Goal: Task Accomplishment & Management: Manage account settings

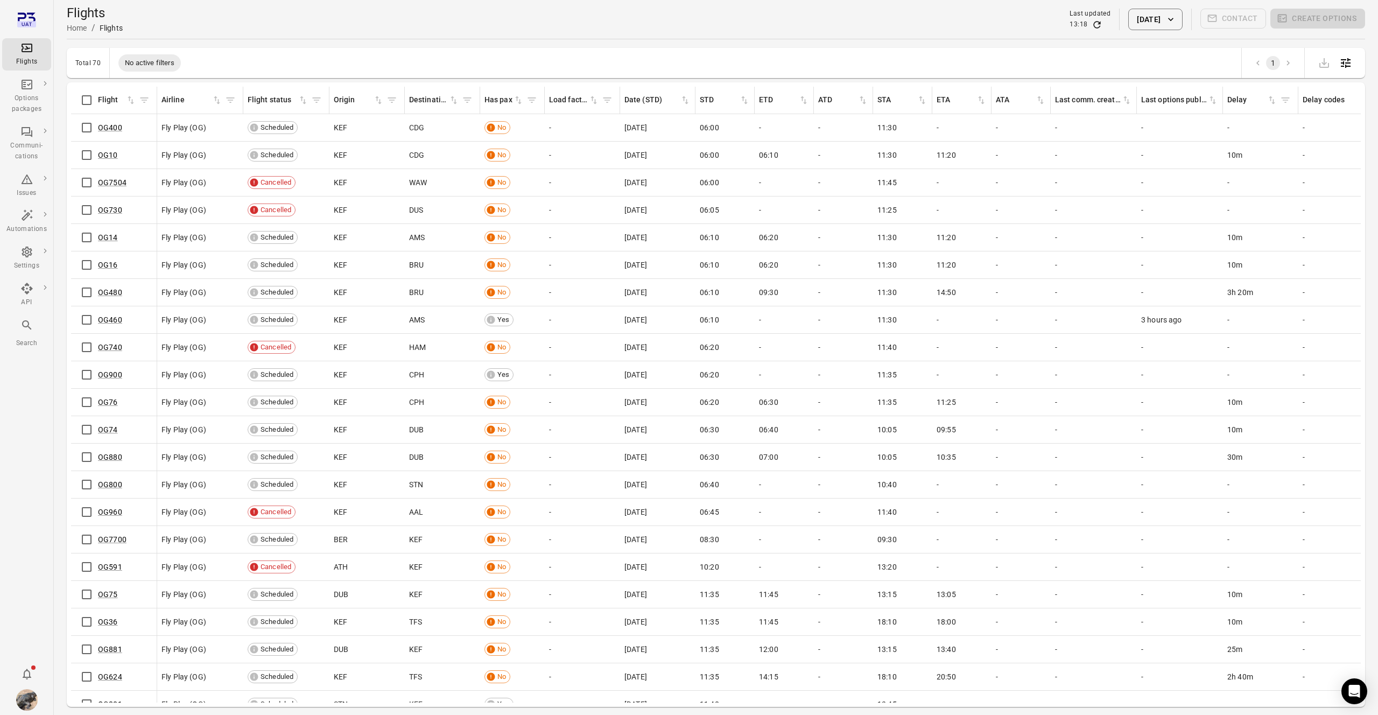
scroll to position [0, 4]
click at [76, 115] on link "Options package templates" at bounding box center [101, 116] width 100 height 20
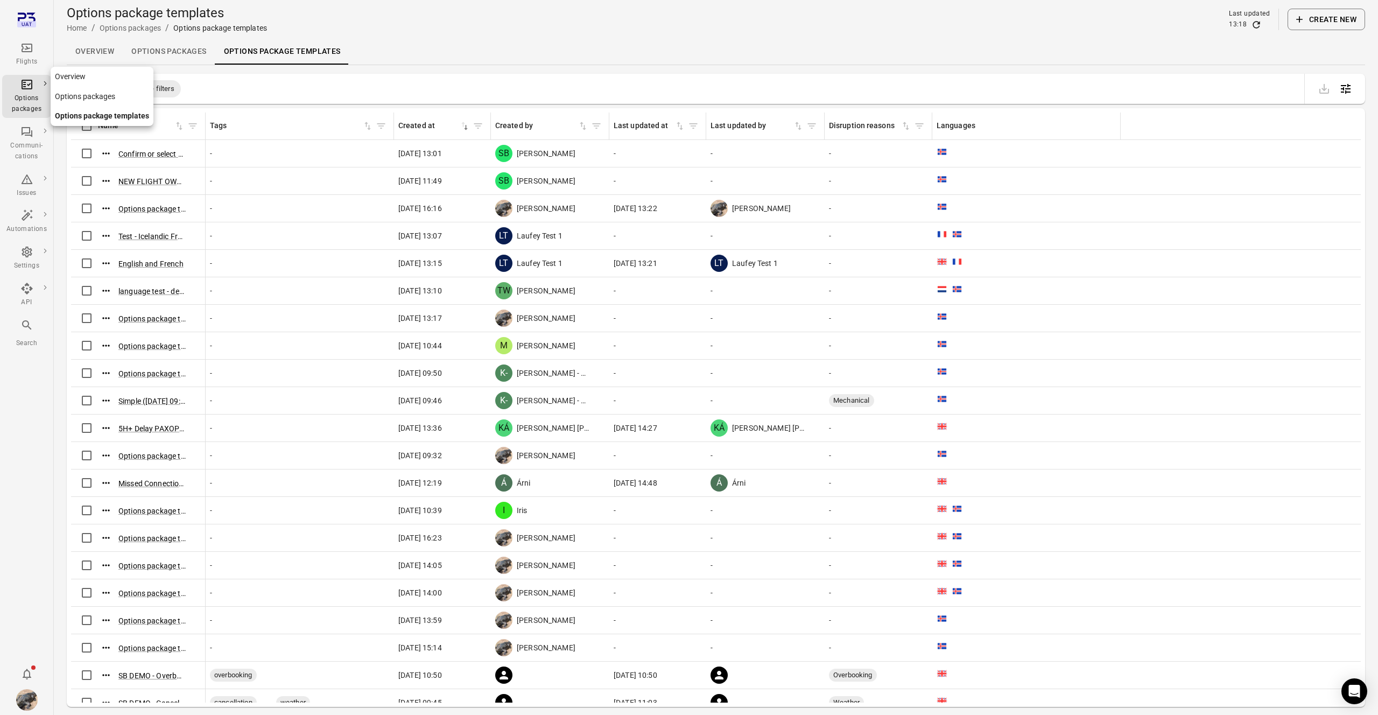
click at [72, 76] on link "Overview" at bounding box center [102, 77] width 103 height 20
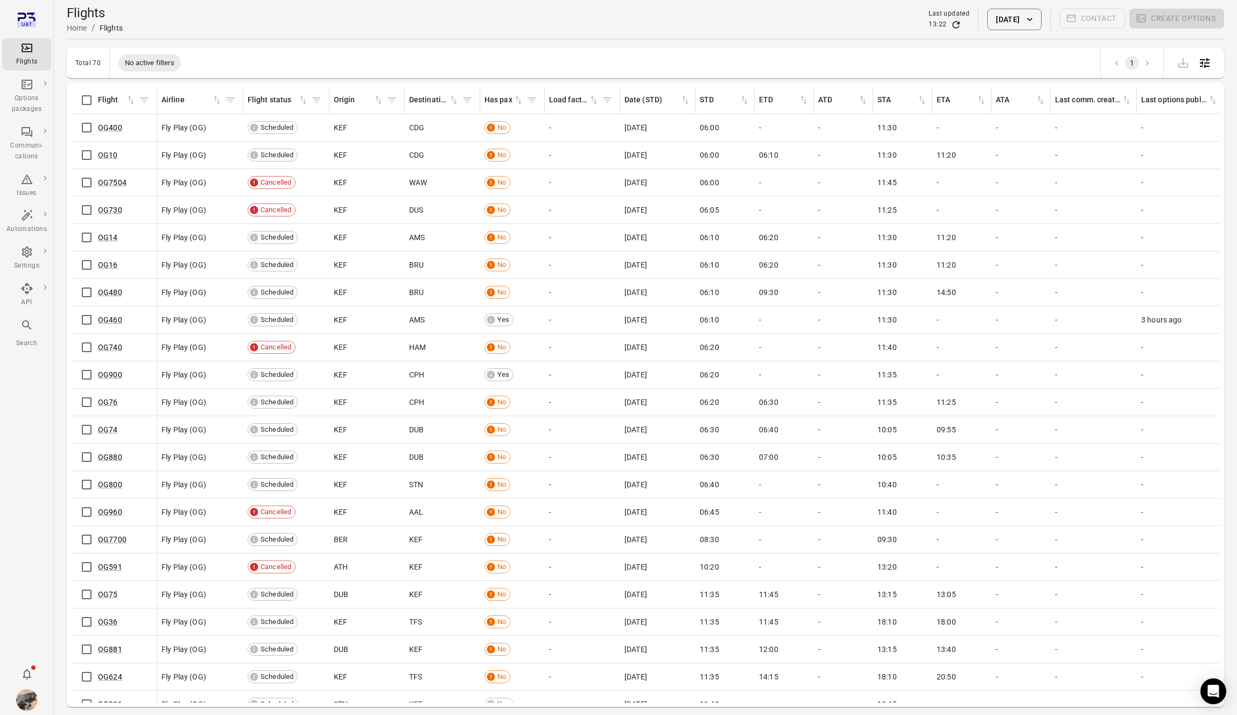
click at [32, 703] on img "Daníel Benediktsson" at bounding box center [27, 700] width 22 height 22
click at [72, 698] on button "Log out" at bounding box center [82, 697] width 81 height 20
